Goal: Check status: Check status

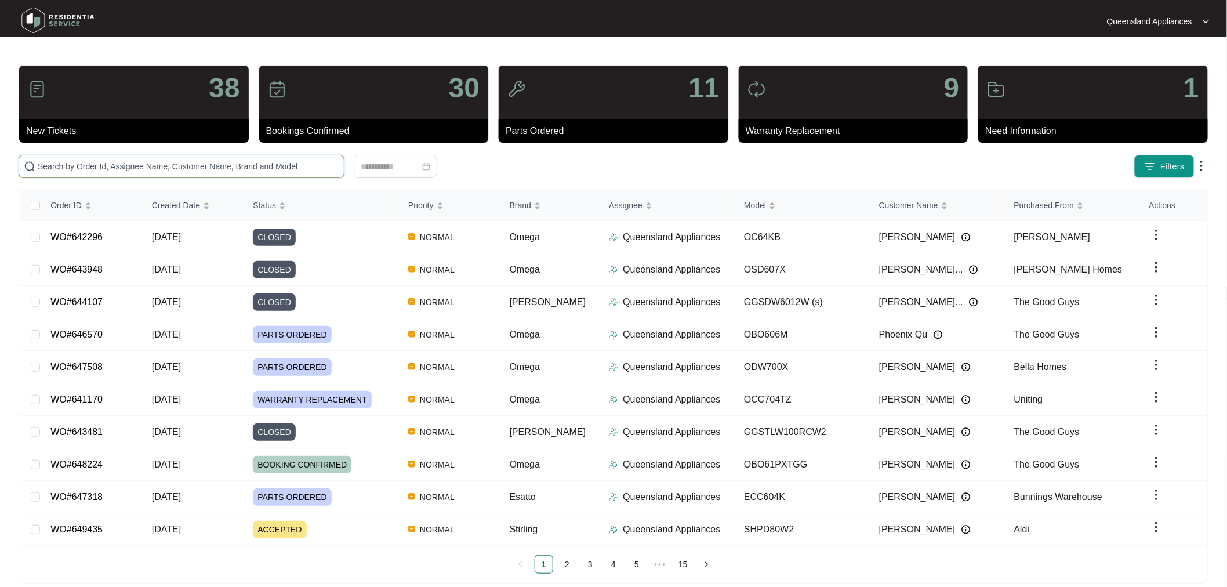
click at [216, 161] on input "text" at bounding box center [189, 166] width 302 height 13
paste input "631282"
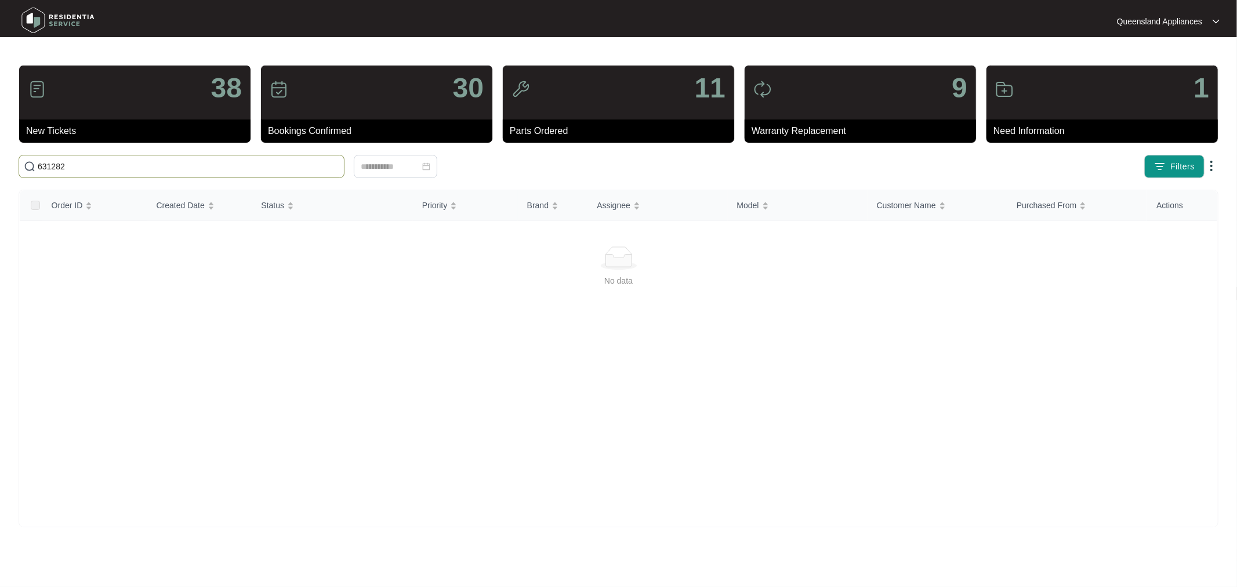
type input "631282"
click at [65, 169] on input "631282" at bounding box center [189, 166] width 302 height 13
click at [55, 166] on input "631282" at bounding box center [189, 166] width 302 height 13
click at [82, 170] on input "631282" at bounding box center [189, 166] width 302 height 13
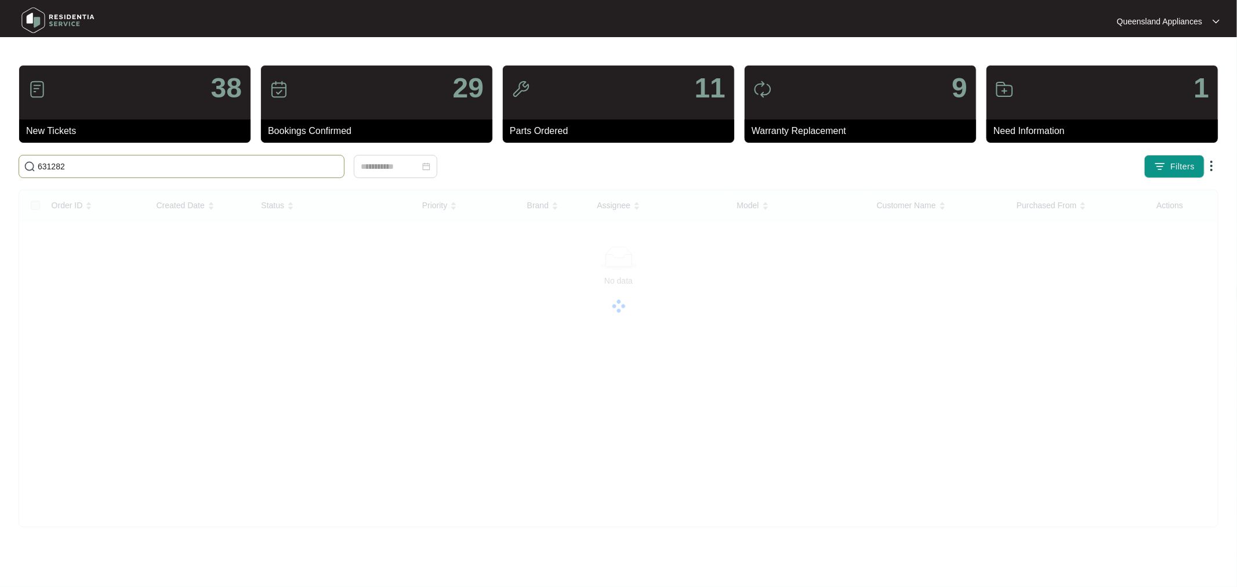
click at [95, 166] on input "631282" at bounding box center [189, 166] width 302 height 13
drag, startPoint x: 95, startPoint y: 166, endPoint x: 1, endPoint y: 161, distance: 94.7
click at [0, 159] on html "Queensland Appliances [GEOGRAPHIC_DATA]... 38 New Tickets 29 Bookings Confirmed…" at bounding box center [618, 293] width 1237 height 587
